Goal: Information Seeking & Learning: Learn about a topic

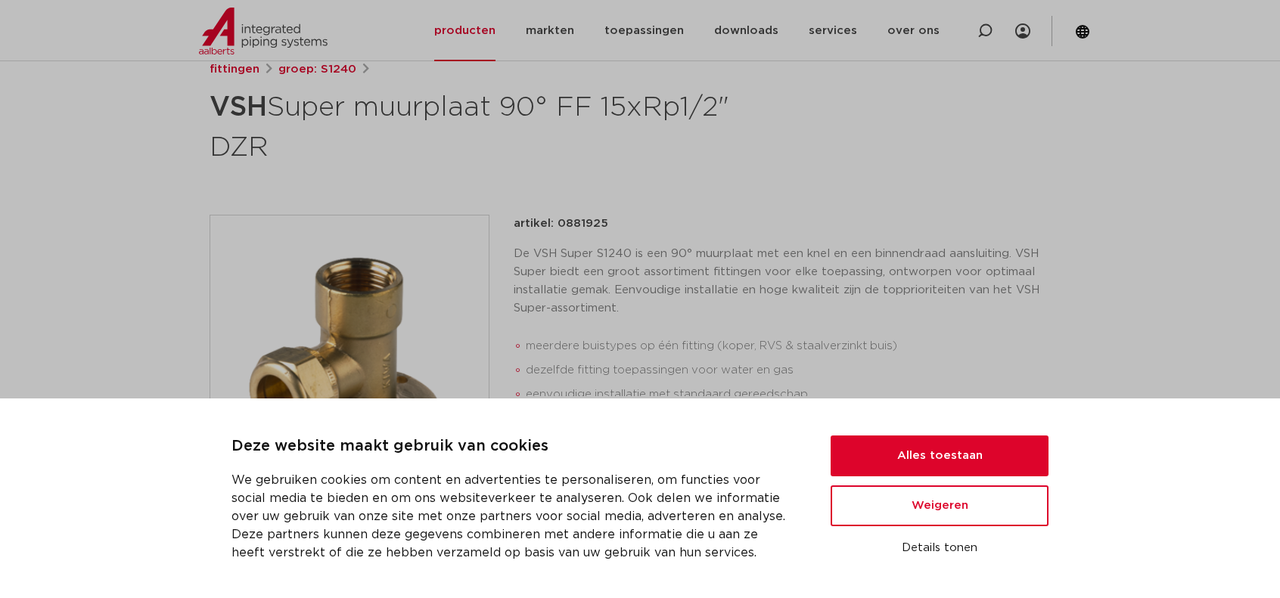
scroll to position [303, 0]
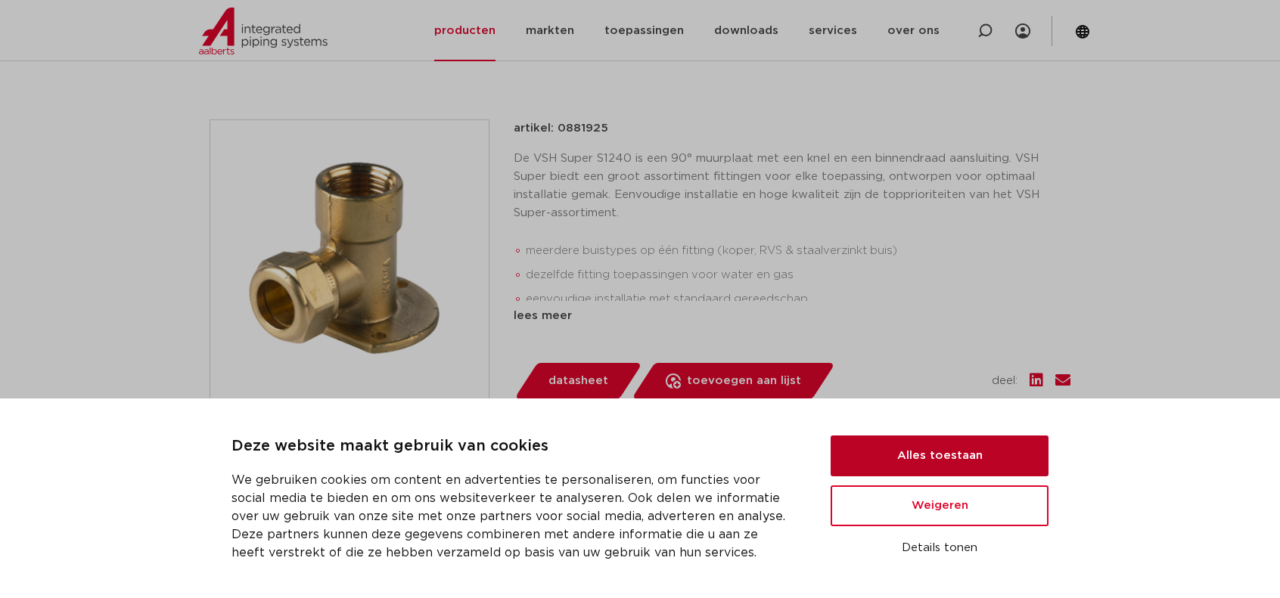
click at [964, 458] on button "Alles toestaan" at bounding box center [940, 456] width 218 height 41
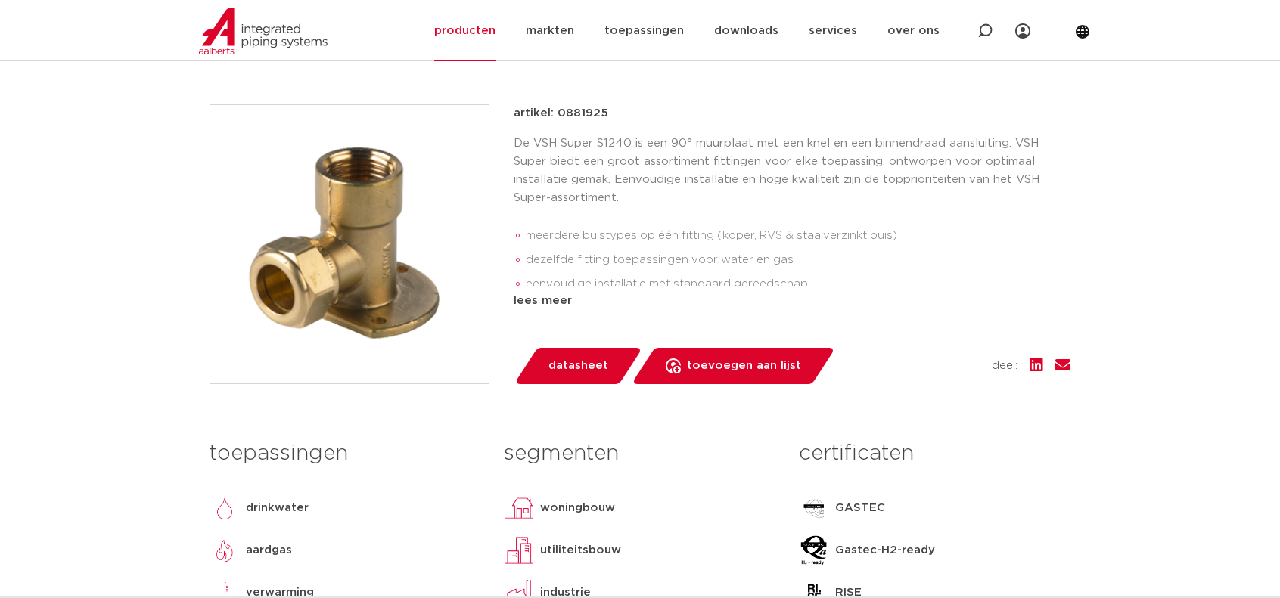
scroll to position [378, 0]
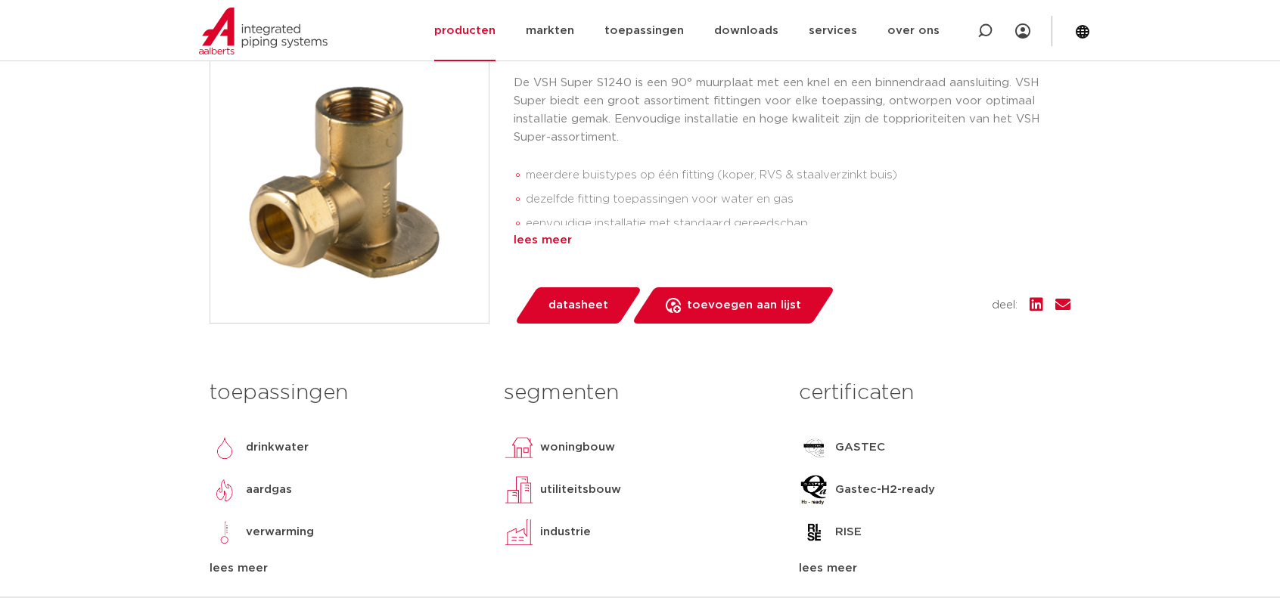
click at [538, 241] on div "lees meer" at bounding box center [792, 241] width 557 height 18
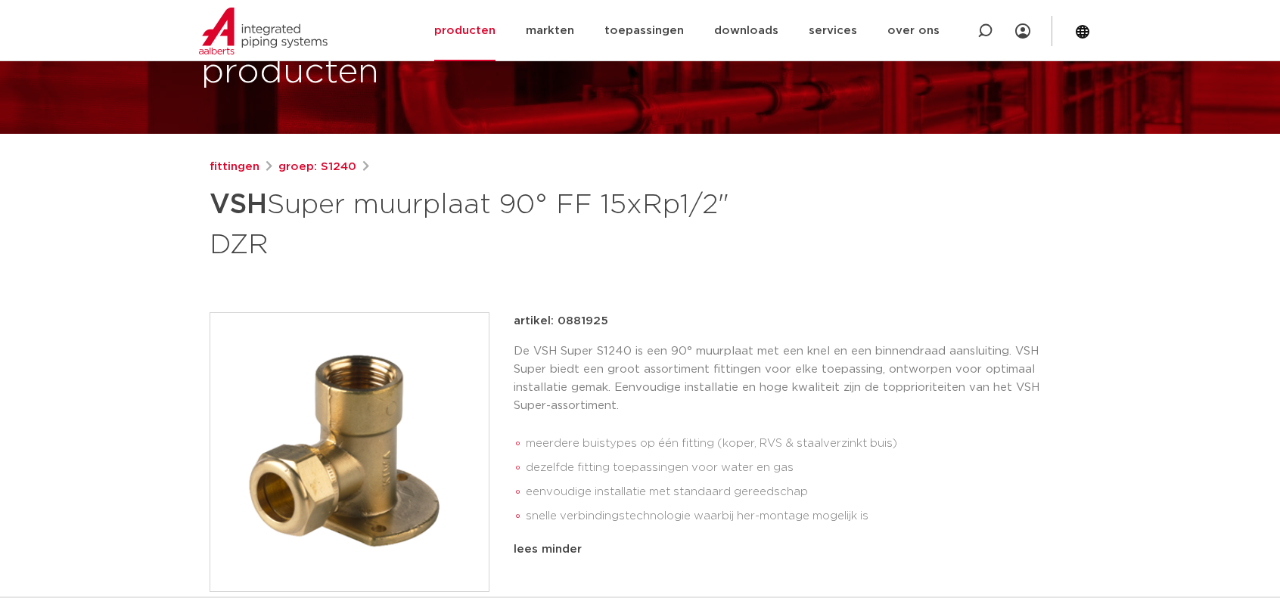
scroll to position [0, 0]
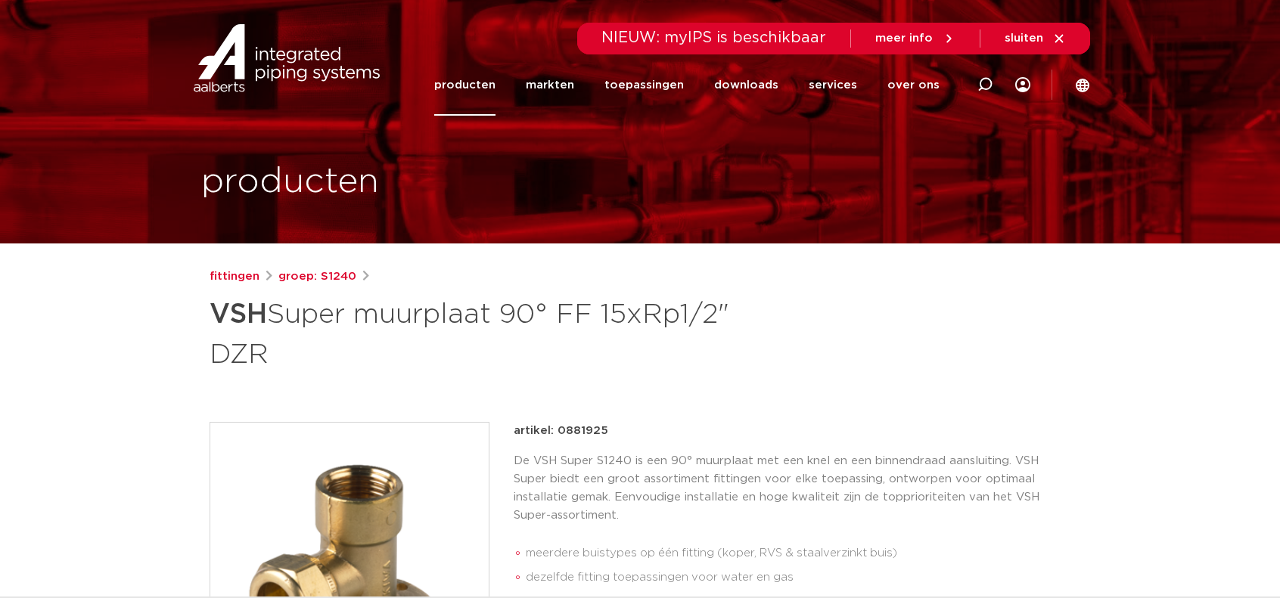
click at [492, 91] on link "producten" at bounding box center [464, 84] width 61 height 61
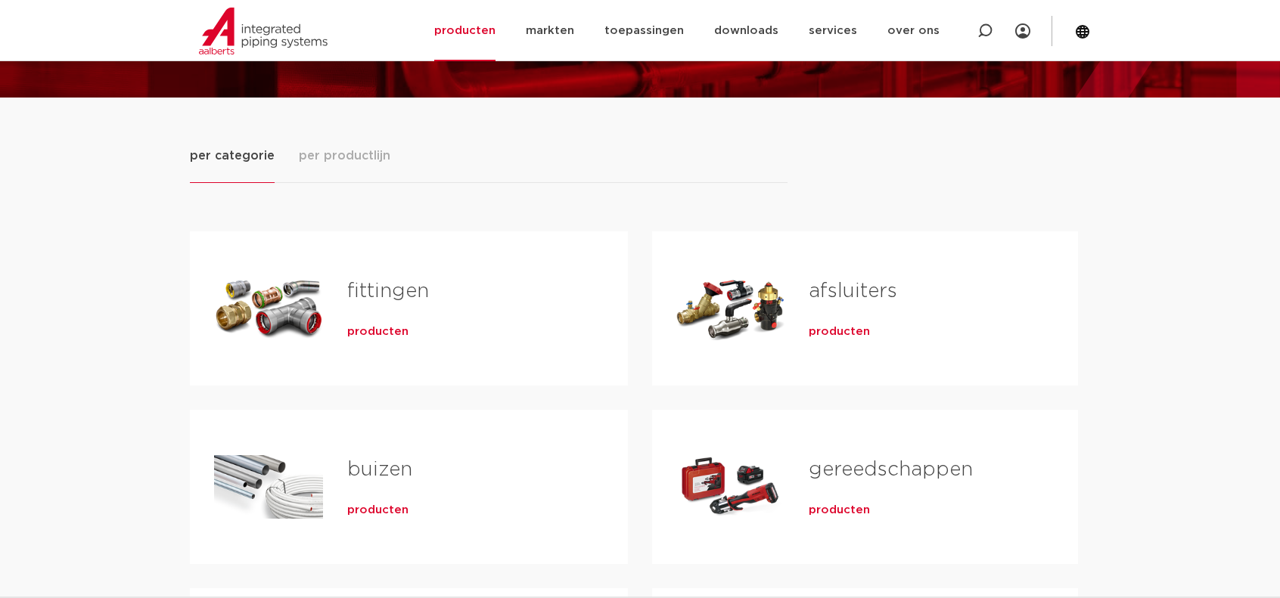
scroll to position [151, 0]
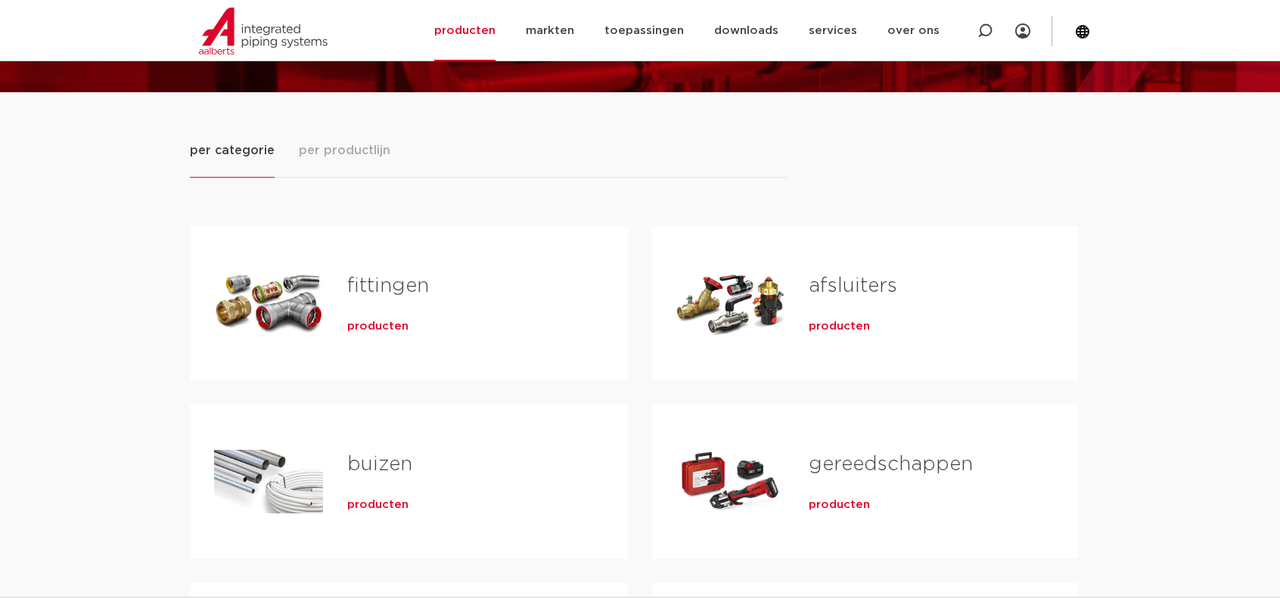
click at [389, 287] on link "fittingen" at bounding box center [388, 286] width 82 height 20
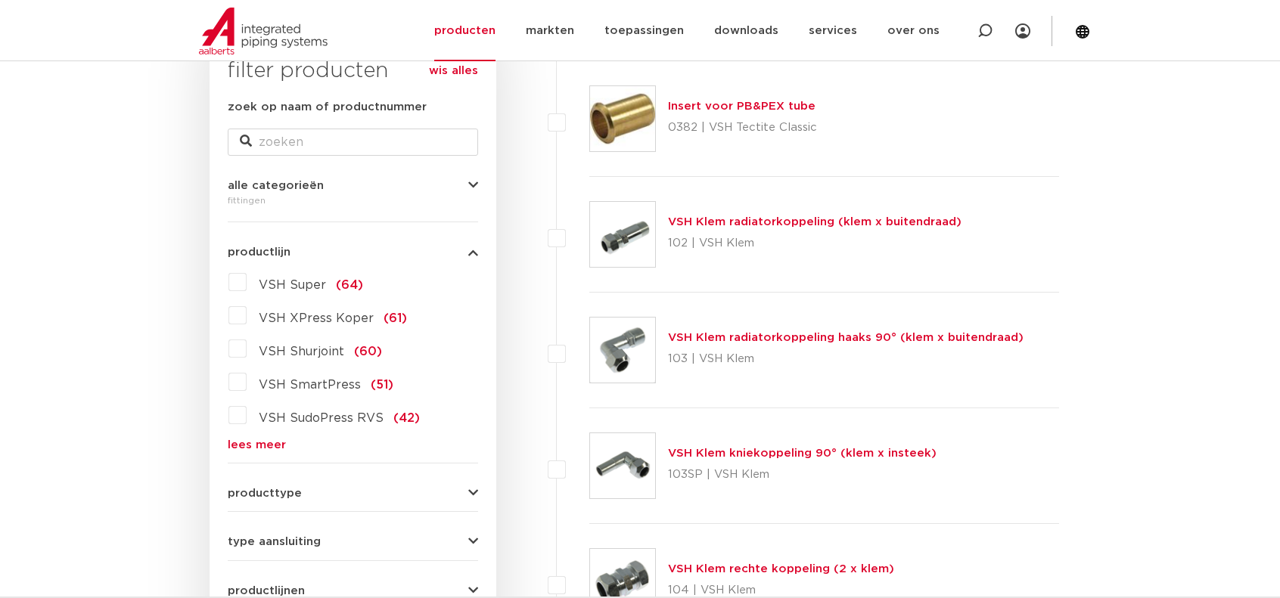
scroll to position [303, 0]
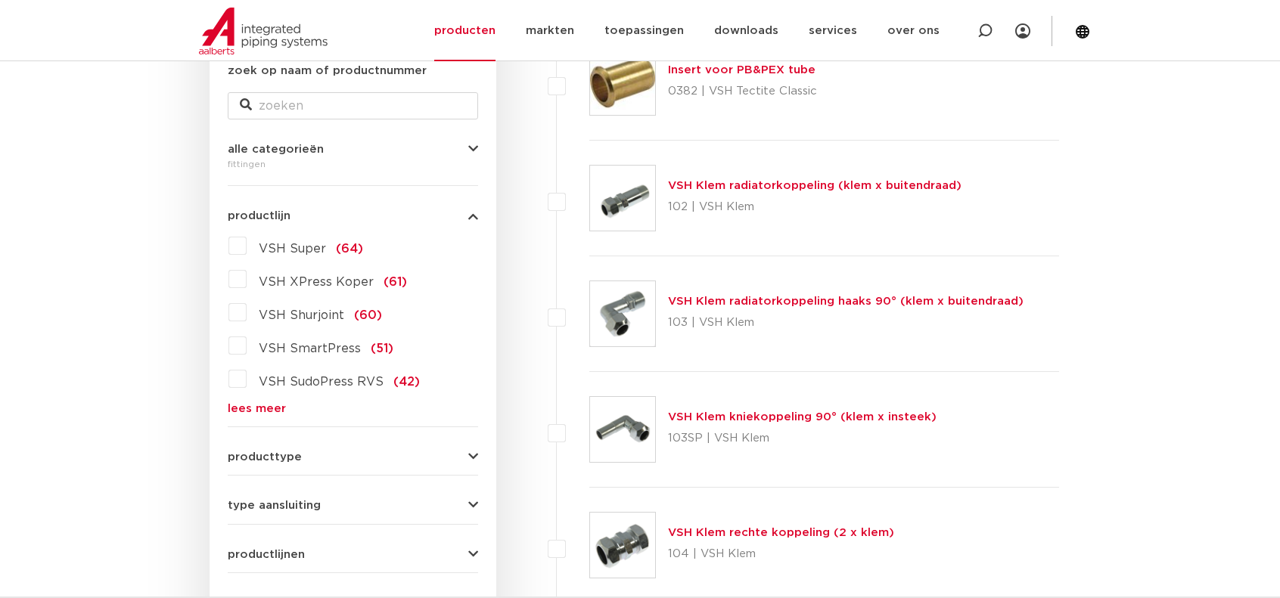
click at [294, 247] on span "VSH Super" at bounding box center [292, 249] width 67 height 12
click at [0, 0] on input "VSH Super (64)" at bounding box center [0, 0] width 0 height 0
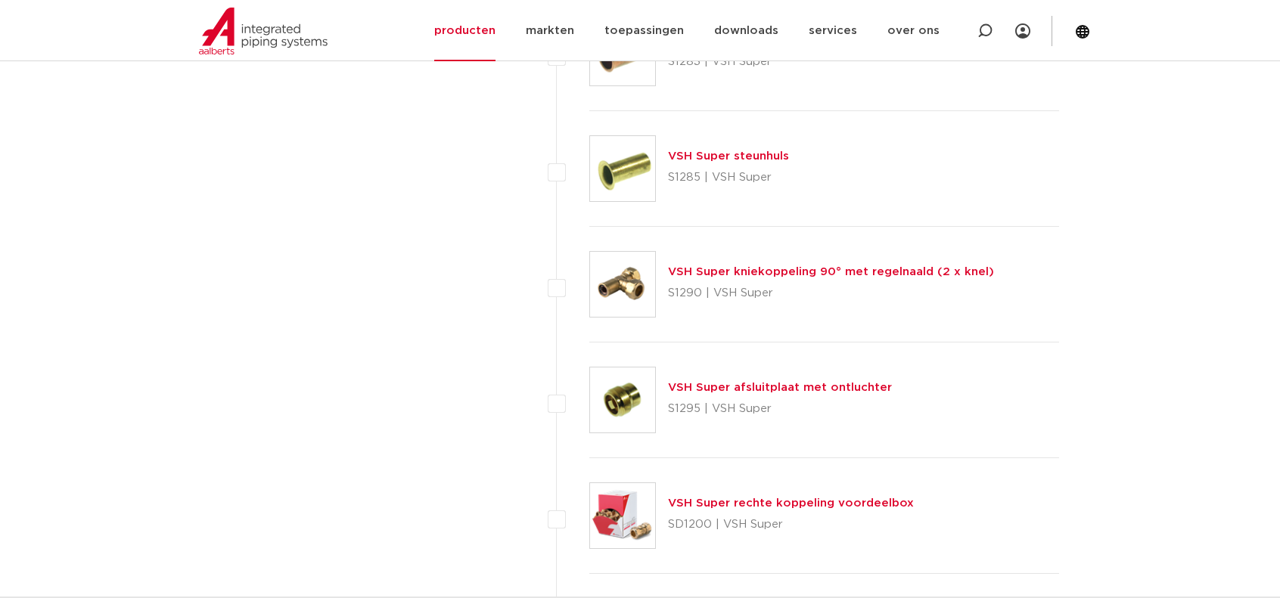
scroll to position [5674, 0]
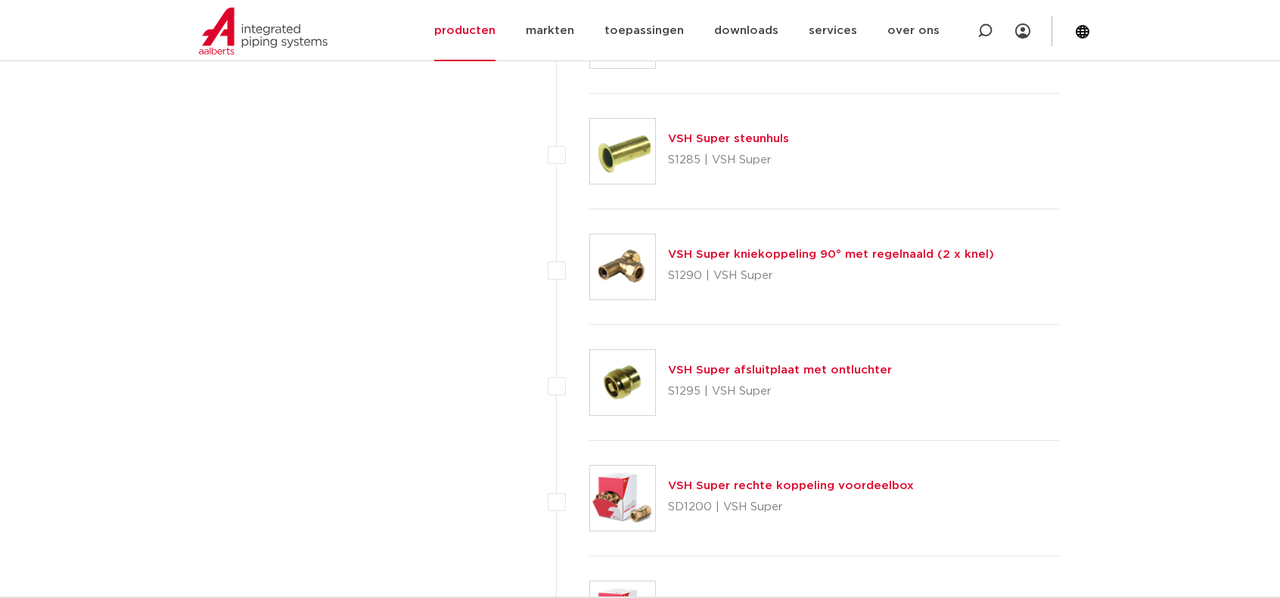
click at [626, 261] on img at bounding box center [622, 267] width 65 height 65
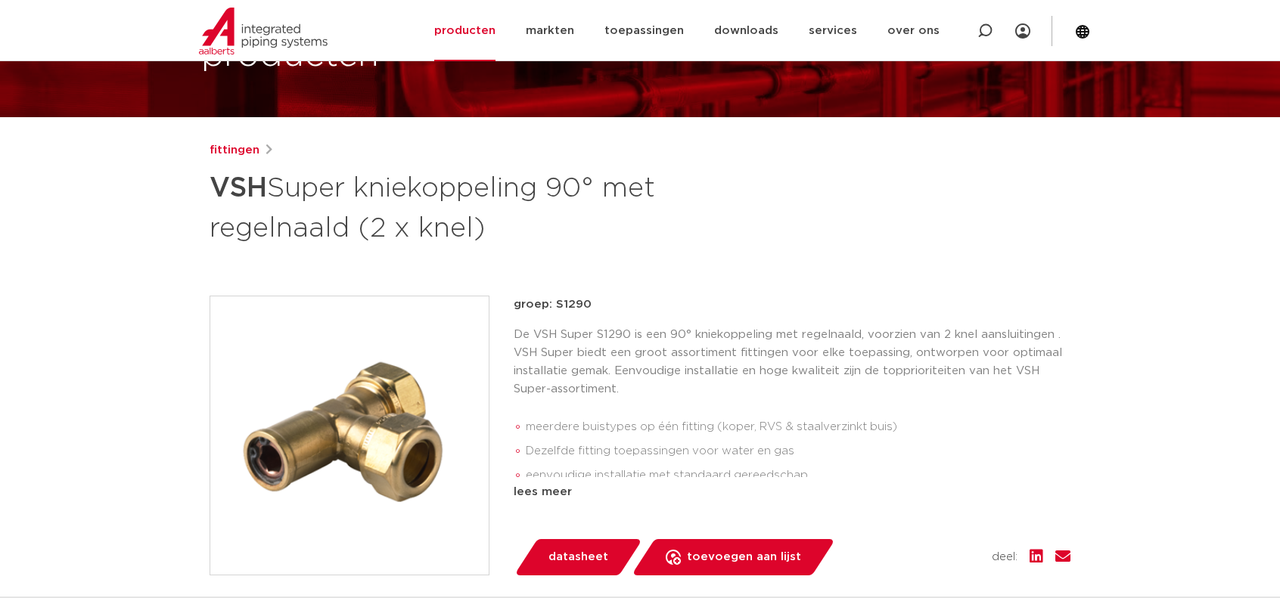
scroll to position [151, 0]
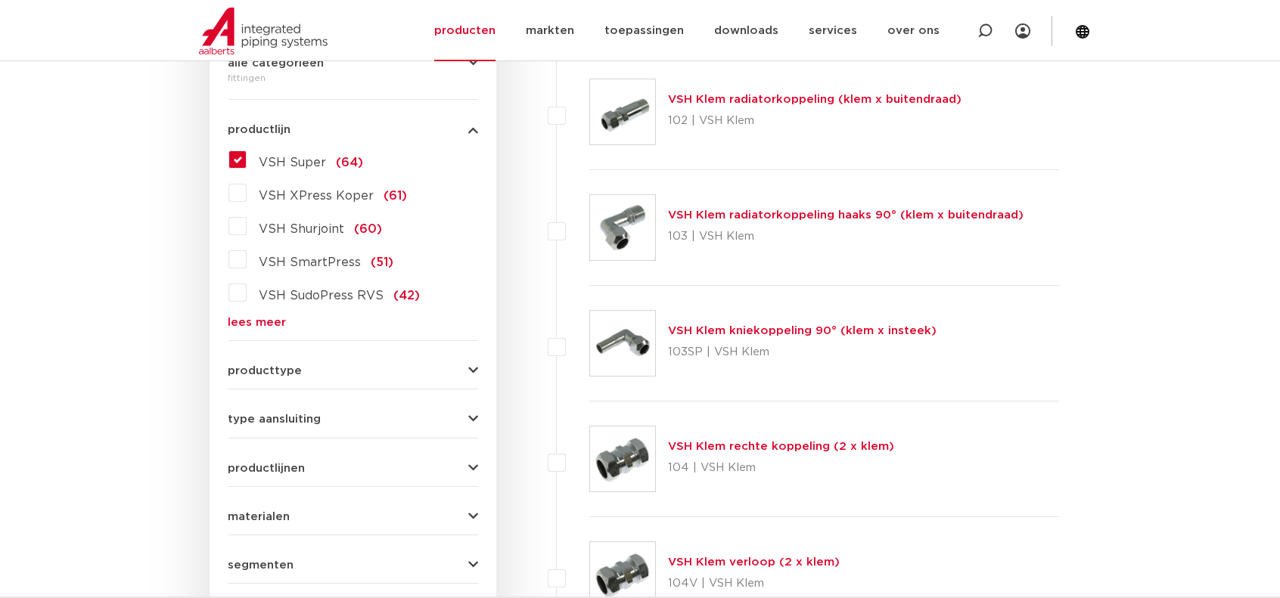
scroll to position [454, 0]
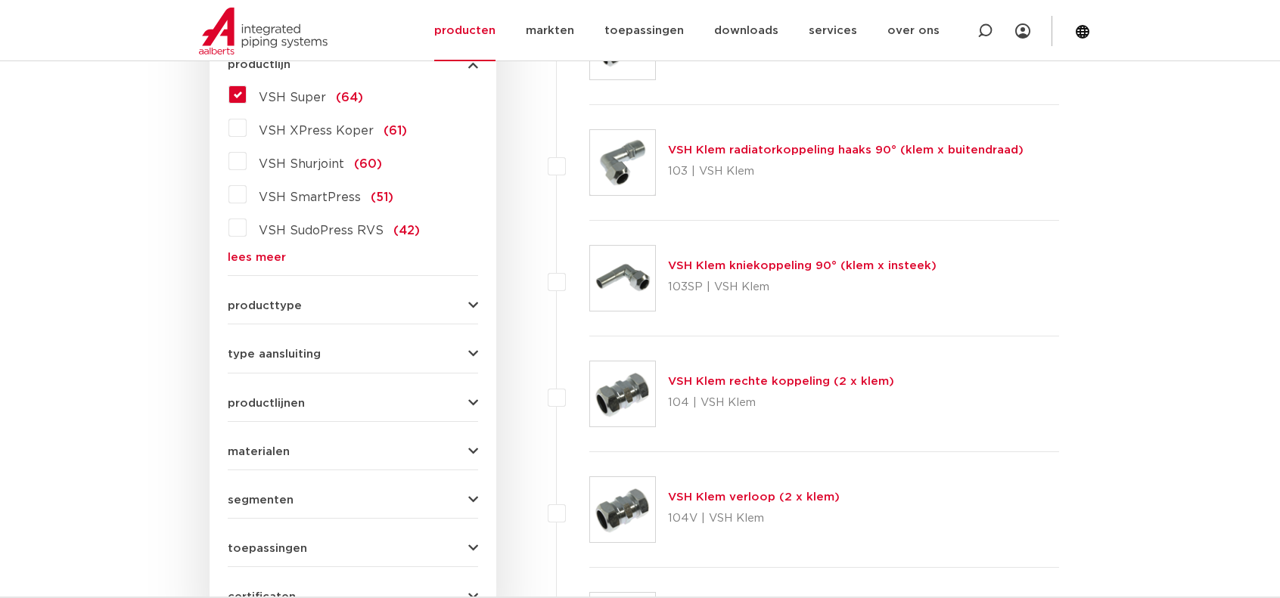
click at [477, 300] on icon "button" at bounding box center [473, 305] width 10 height 11
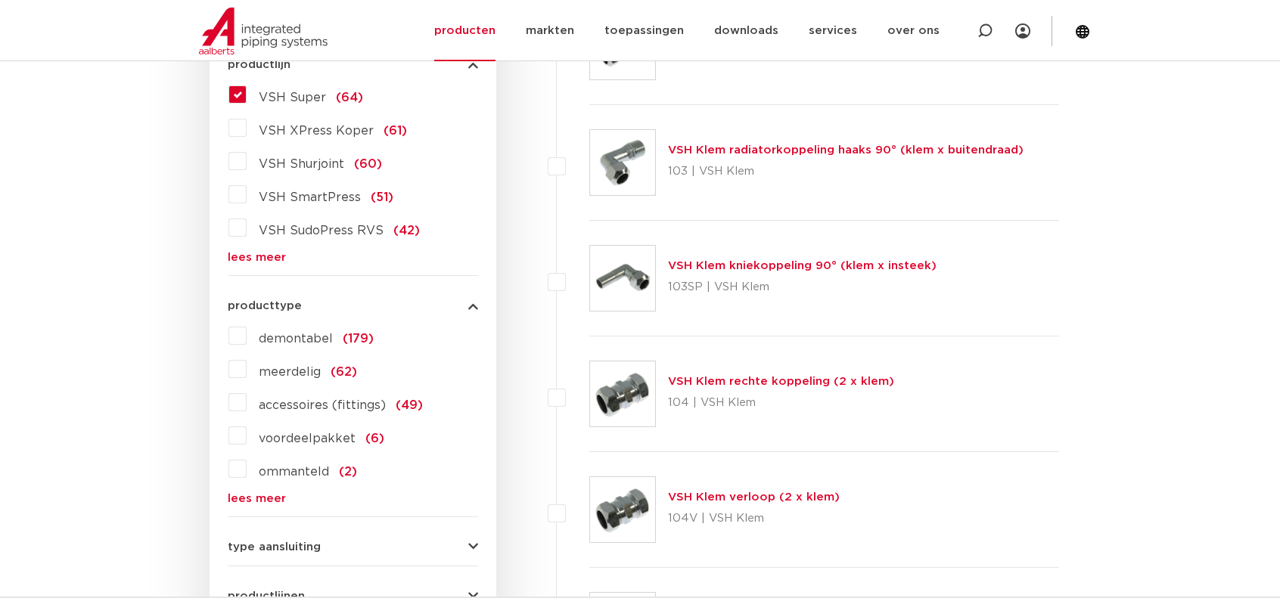
click at [477, 300] on icon "button" at bounding box center [473, 305] width 10 height 11
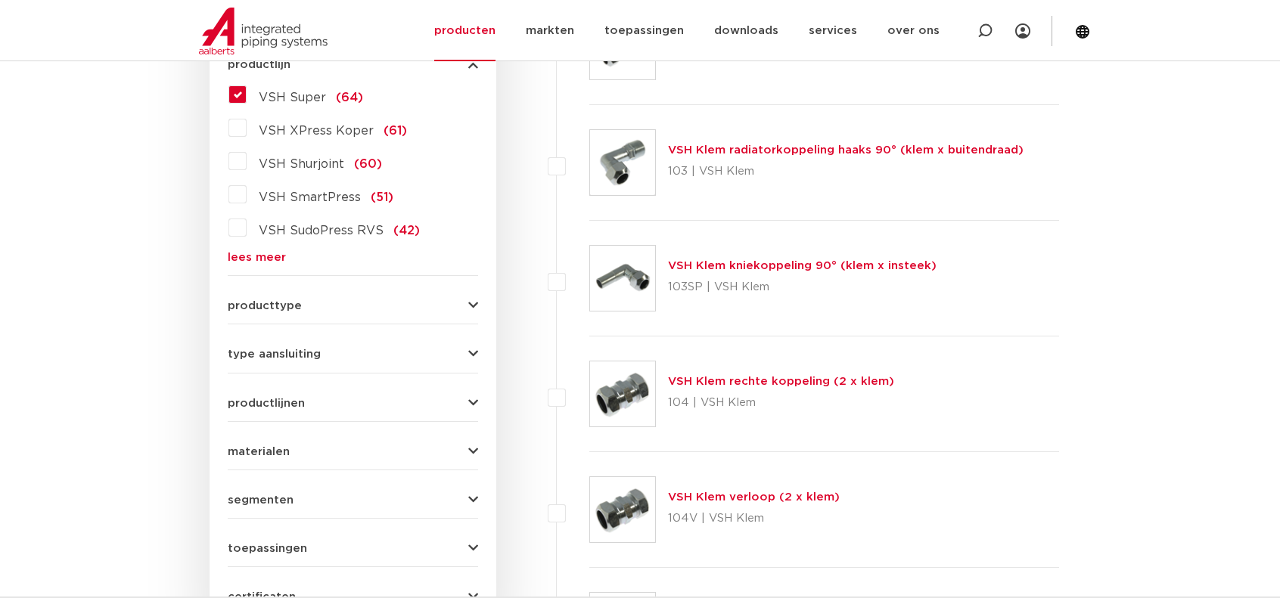
click at [468, 353] on icon "button" at bounding box center [473, 354] width 10 height 11
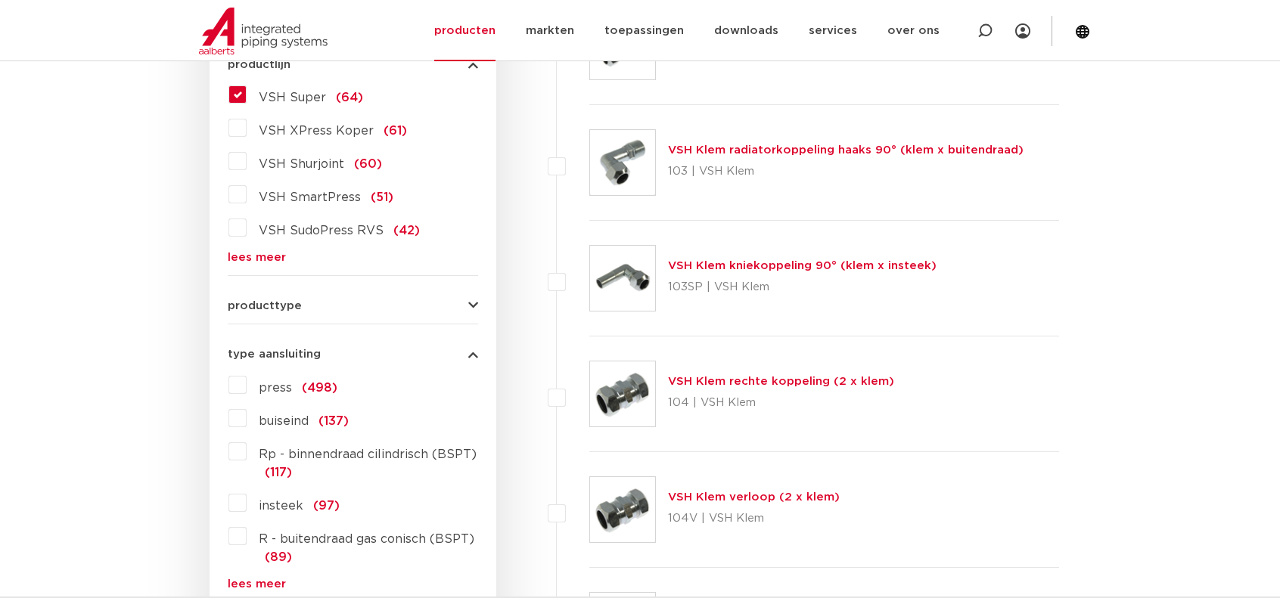
click at [468, 353] on icon "button" at bounding box center [473, 354] width 10 height 11
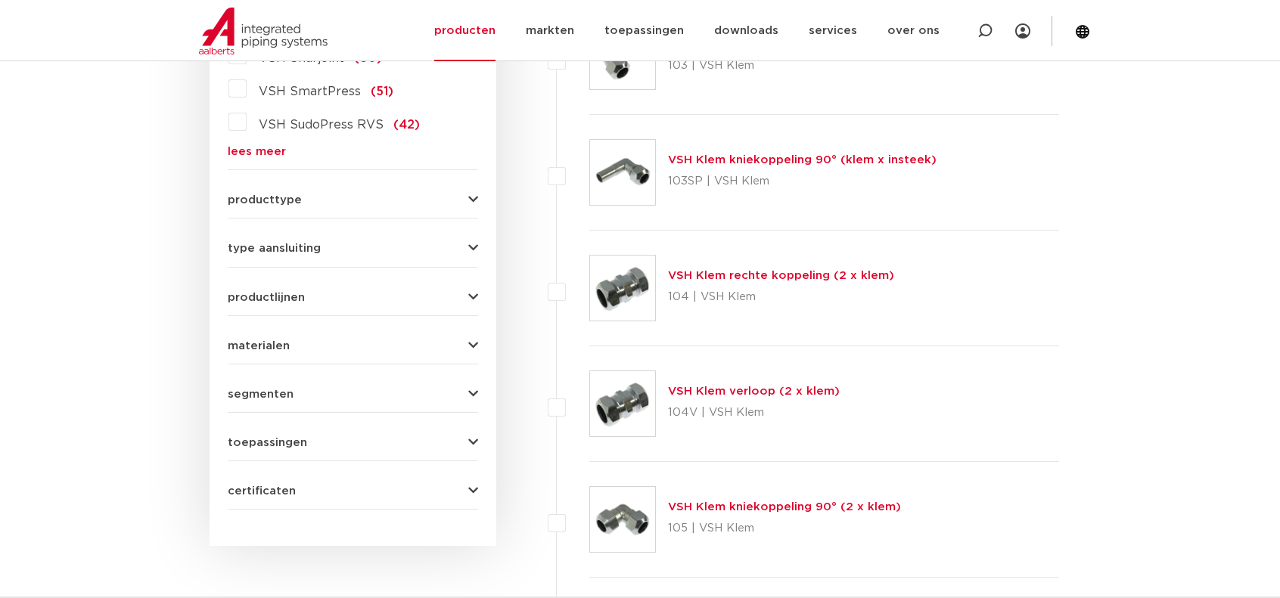
scroll to position [605, 0]
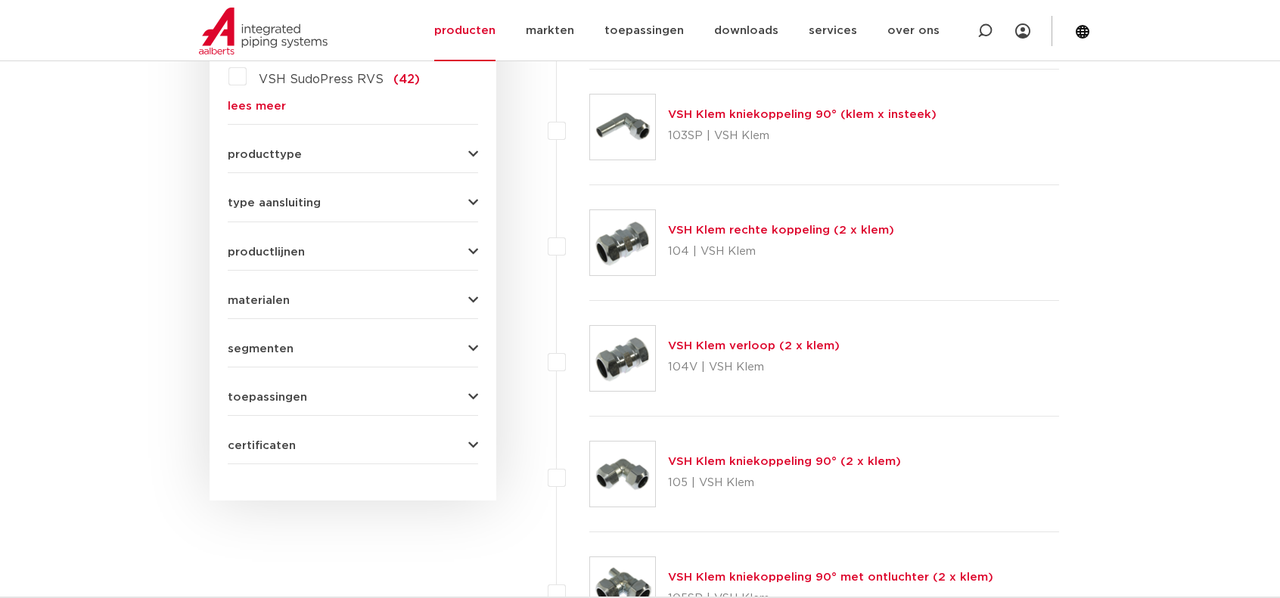
click at [466, 201] on button "type aansluiting" at bounding box center [353, 202] width 250 height 11
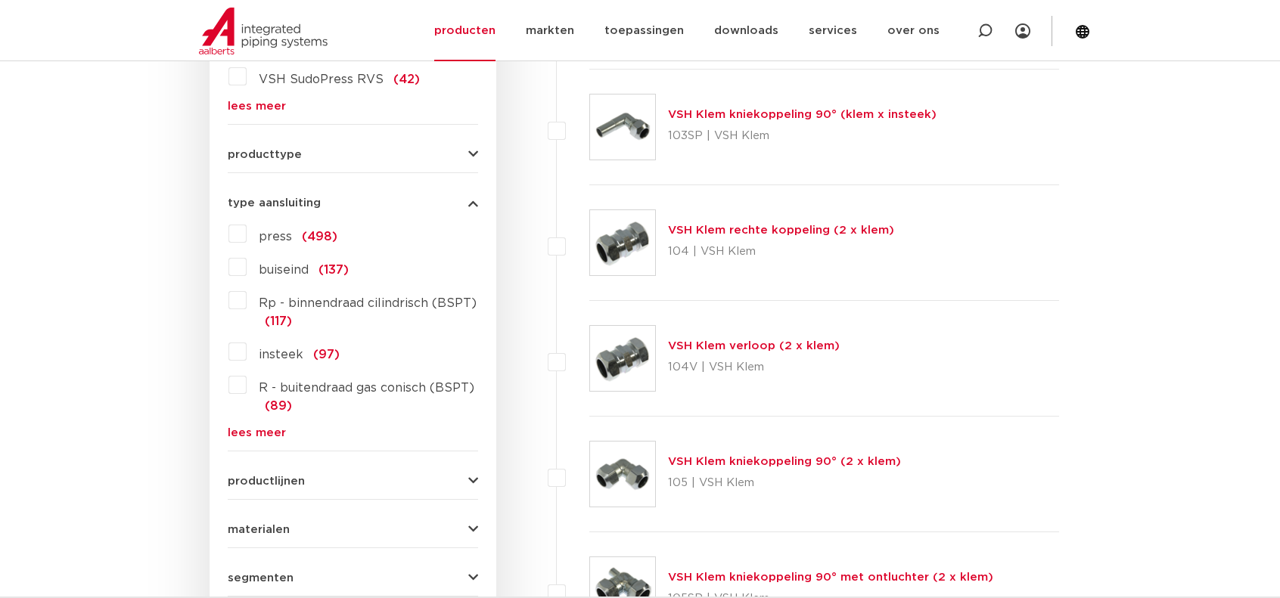
click at [471, 193] on div "type aansluiting press (498) buiseind (137) Rp - binnendraad cilindrisch (BSPT)…" at bounding box center [353, 311] width 250 height 253
click at [471, 201] on icon "button" at bounding box center [473, 202] width 10 height 11
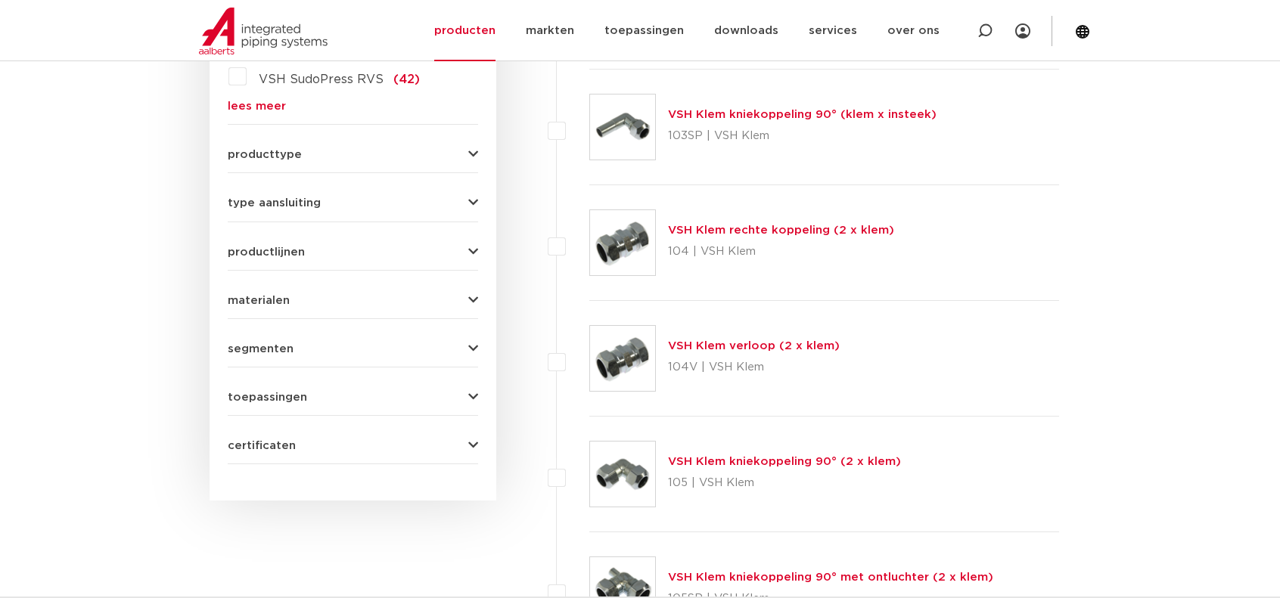
click at [468, 250] on icon "button" at bounding box center [473, 252] width 10 height 11
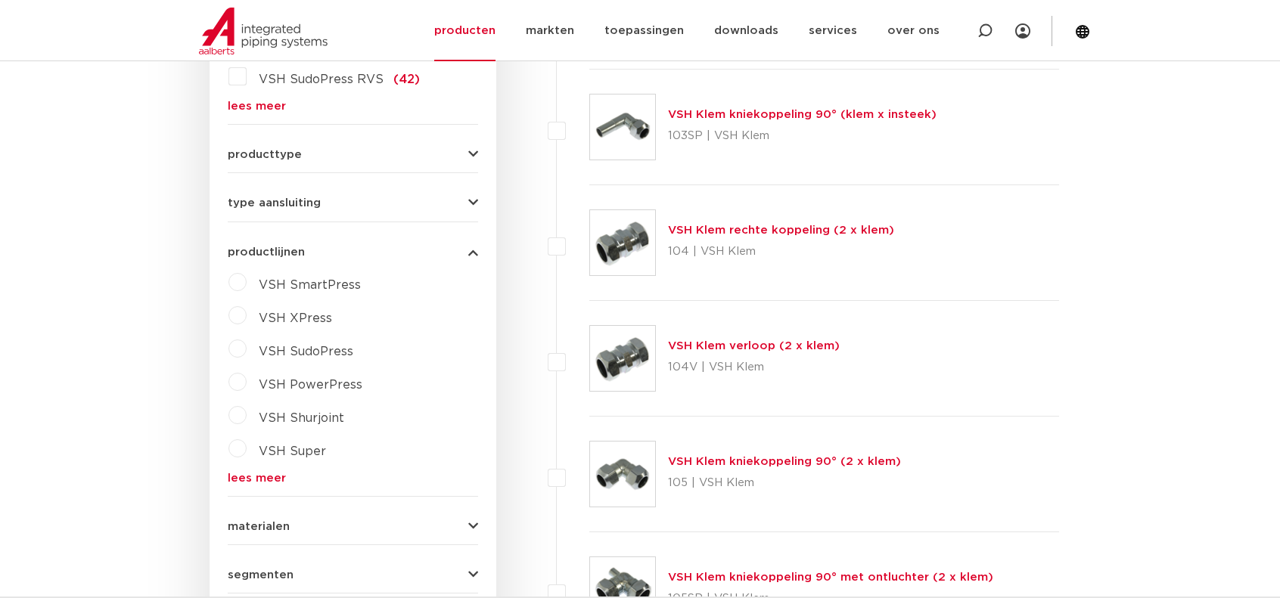
click at [296, 450] on span "VSH Super" at bounding box center [292, 452] width 67 height 12
click at [474, 249] on icon "button" at bounding box center [473, 252] width 10 height 11
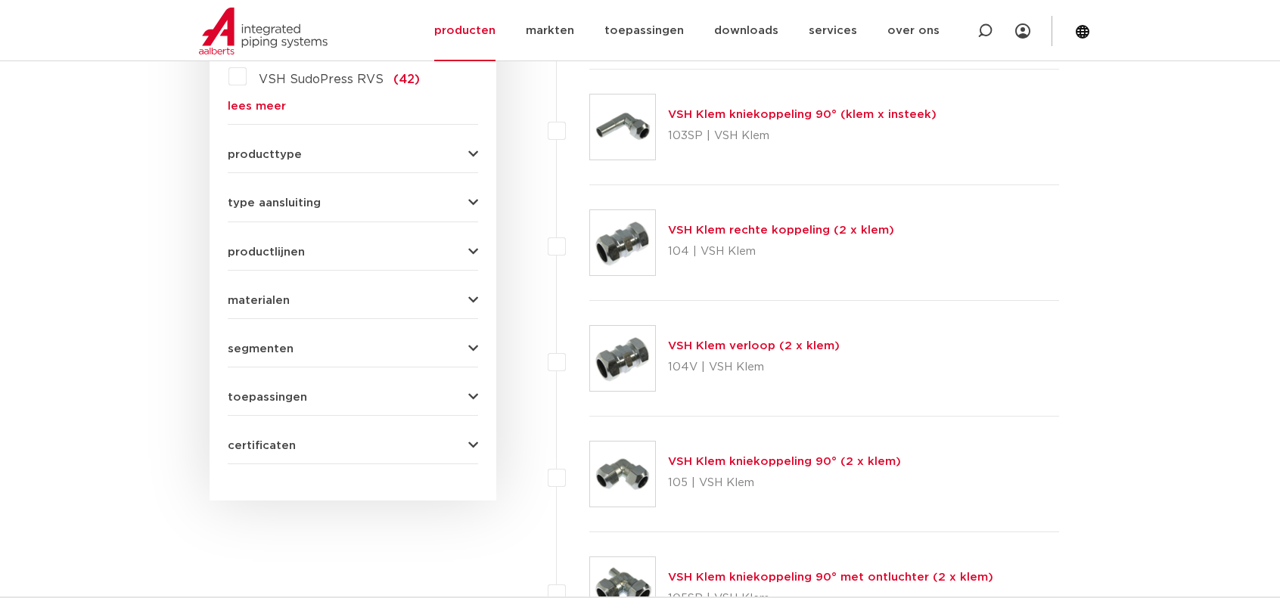
click at [467, 295] on button "materialen" at bounding box center [353, 300] width 250 height 11
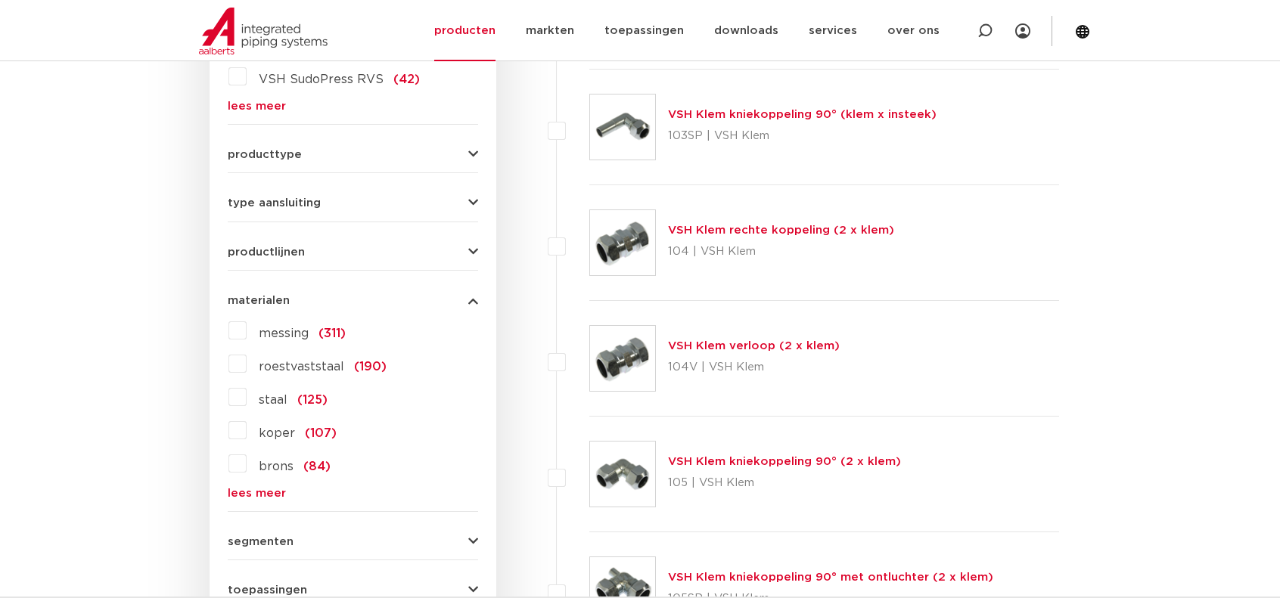
click at [288, 331] on span "messing" at bounding box center [284, 334] width 50 height 12
click at [0, 0] on input "messing (311)" at bounding box center [0, 0] width 0 height 0
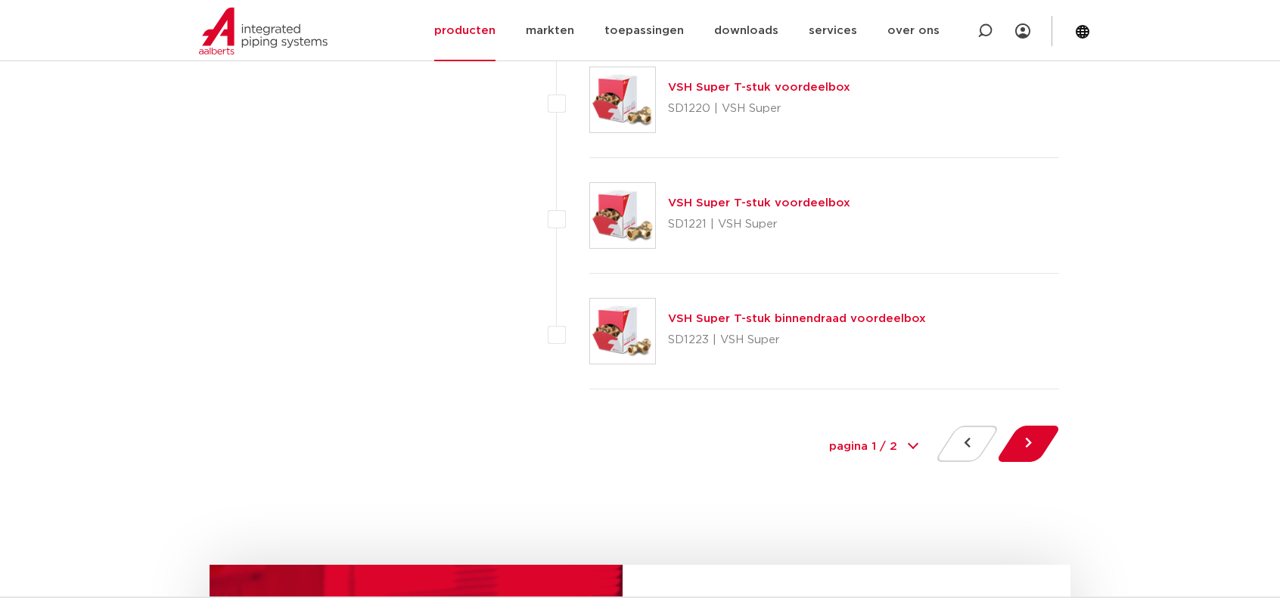
scroll to position [6885, 0]
click at [1035, 427] on button at bounding box center [1028, 442] width 43 height 36
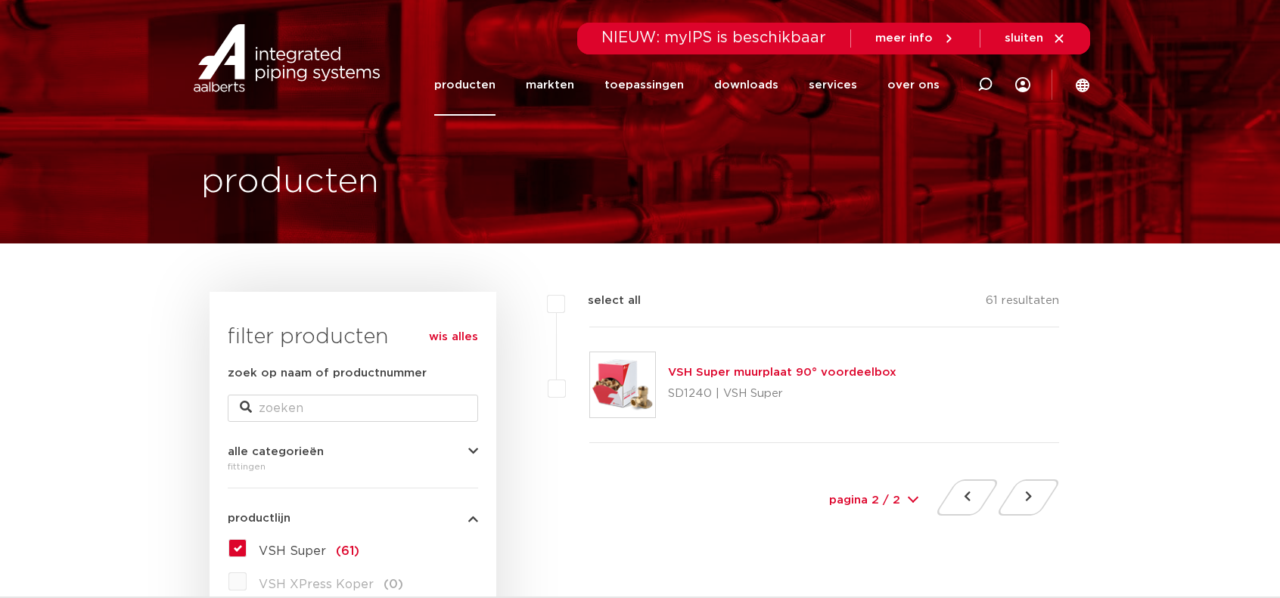
click at [643, 384] on img at bounding box center [622, 385] width 65 height 65
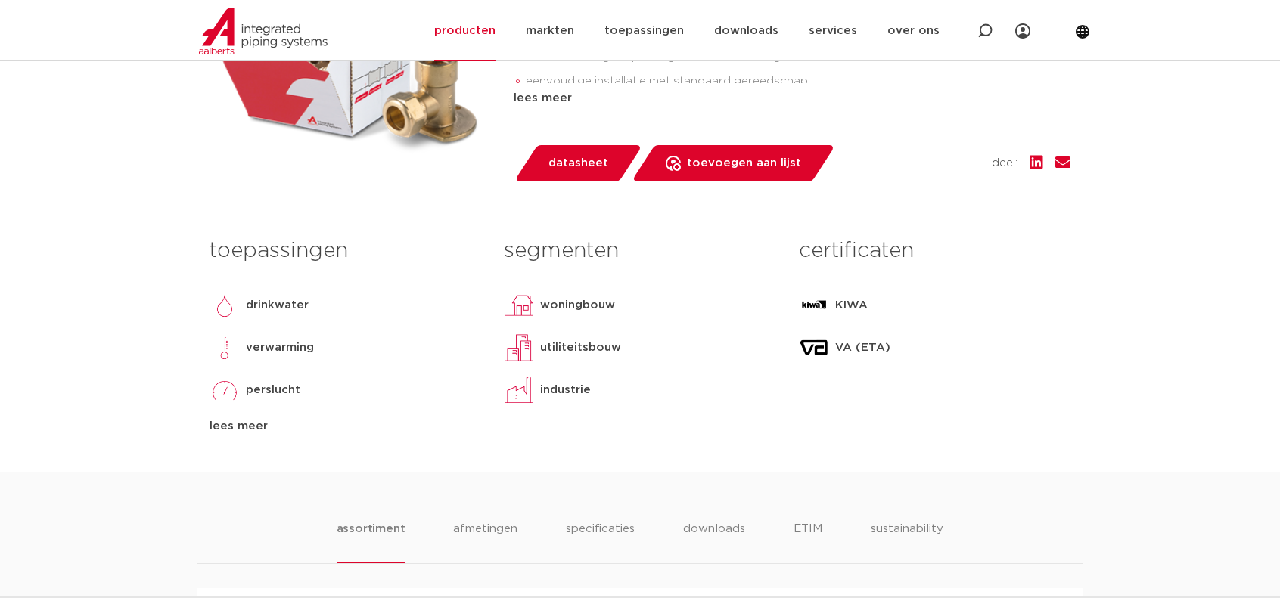
scroll to position [454, 0]
